Goal: Task Accomplishment & Management: Complete application form

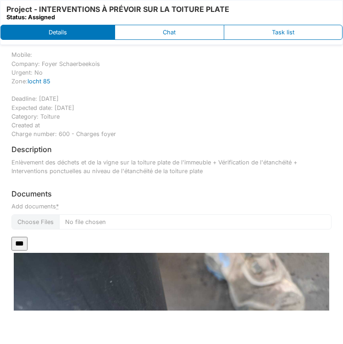
scroll to position [46, 0]
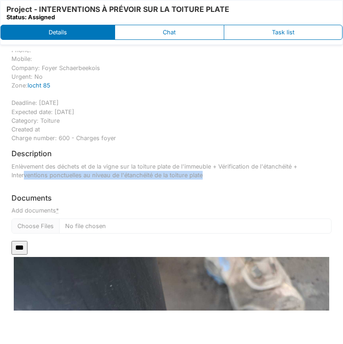
drag, startPoint x: 203, startPoint y: 176, endPoint x: 27, endPoint y: 173, distance: 176.4
click at [25, 174] on p "Enlèvement des déchets et de la vigne sur la toiture plate de l'immeuble + Véri…" at bounding box center [171, 170] width 320 height 17
click at [258, 174] on p "Enlèvement des déchets et de la vigne sur la toiture plate de l'immeuble + Véri…" at bounding box center [171, 170] width 320 height 17
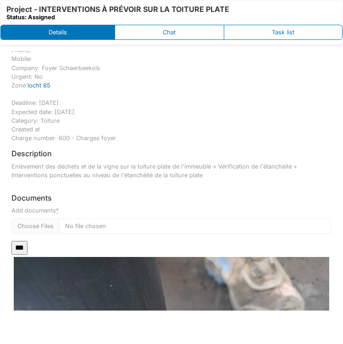
click at [323, 159] on div "Description" at bounding box center [171, 155] width 320 height 12
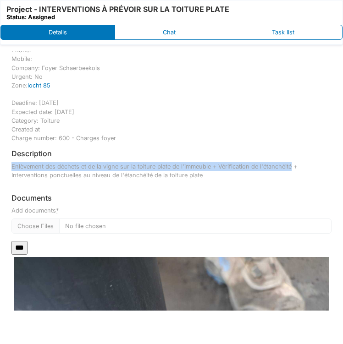
drag, startPoint x: 291, startPoint y: 164, endPoint x: 7, endPoint y: 166, distance: 283.7
click at [7, 166] on div "Details Ticket number : 2025/10/146/07781 Responsible: Andrea Iglesias Email: a…" at bounding box center [172, 181] width 334 height 260
copy p "Enlèvement des déchets et de la vigne sur la toiture plate de l'immeuble + Véri…"
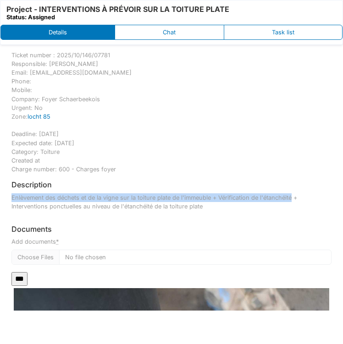
scroll to position [0, 0]
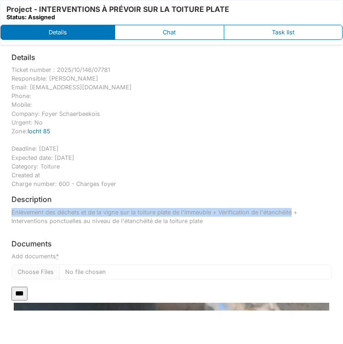
drag, startPoint x: 108, startPoint y: 67, endPoint x: -3, endPoint y: 68, distance: 110.9
click at [0, 68] on html "print work order Vdw . Project - INTERVENTIONS À PRÉVOIR SUR LA TOITURE PLATE S…" at bounding box center [171, 172] width 343 height 344
copy div "Ticket number : 2025/10/146/07781"
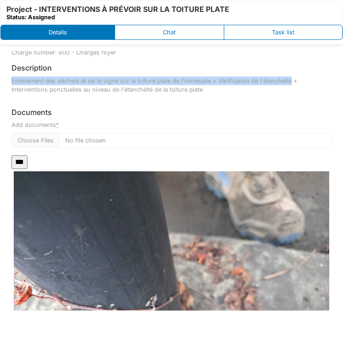
scroll to position [137, 0]
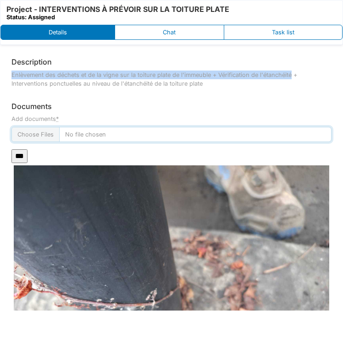
click at [35, 132] on input "Add documents *" at bounding box center [171, 134] width 320 height 15
type input "**********"
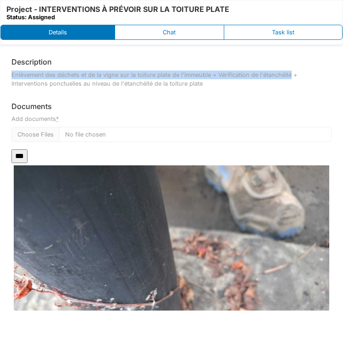
click at [20, 154] on input "***" at bounding box center [19, 156] width 16 height 14
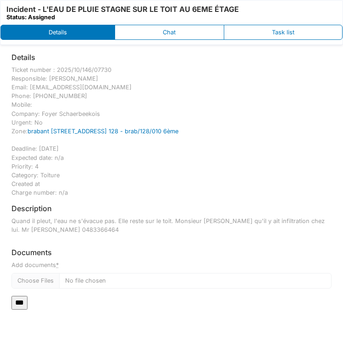
drag, startPoint x: 189, startPoint y: 132, endPoint x: 6, endPoint y: 128, distance: 182.4
click at [6, 128] on div "Details Ticket number : 2025/10/146/07730 Responsible: Emmanuelle Ndomandji Ema…" at bounding box center [172, 181] width 334 height 260
copy div "Zone: brabant 128 - rue de brabant 128 - brab/128/010 6ème"
drag, startPoint x: 113, startPoint y: 70, endPoint x: 5, endPoint y: 66, distance: 108.2
click at [5, 66] on div "Details Ticket number : 2025/10/146/07730 Responsible: Emmanuelle Ndomandji Ema…" at bounding box center [172, 181] width 334 height 260
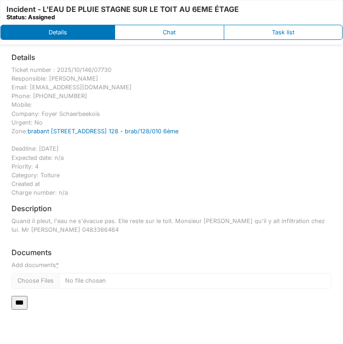
copy div "Ticket number : 2025/10/146/07730"
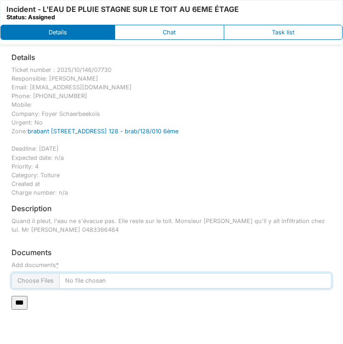
click at [24, 282] on input "Add documents *" at bounding box center [171, 280] width 320 height 15
type input "**********"
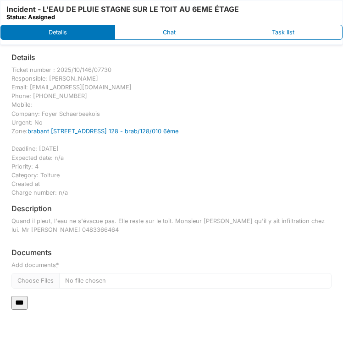
click at [24, 303] on input "***" at bounding box center [19, 303] width 16 height 14
